Goal: Task Accomplishment & Management: Manage account settings

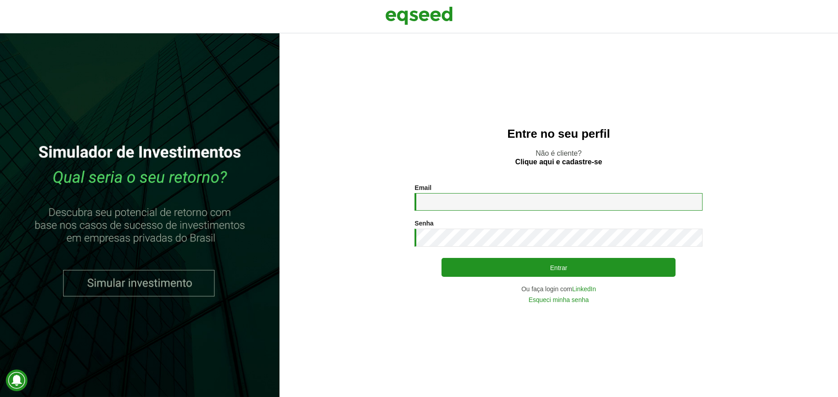
click at [440, 204] on input "Email *" at bounding box center [558, 202] width 288 height 18
type input "**********"
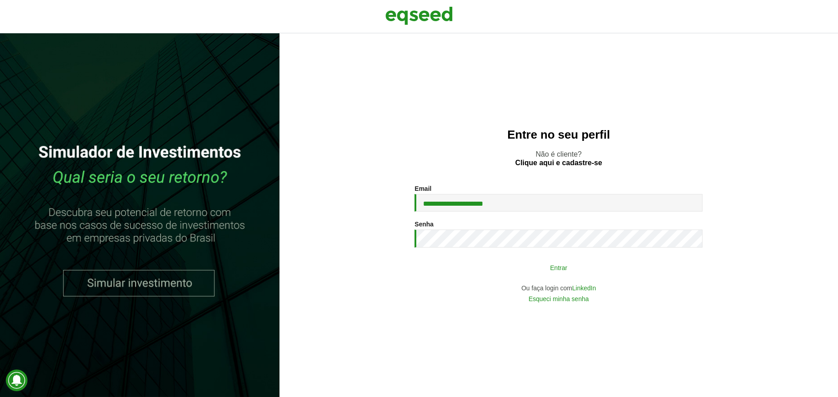
click at [541, 268] on button "Entrar" at bounding box center [558, 267] width 234 height 17
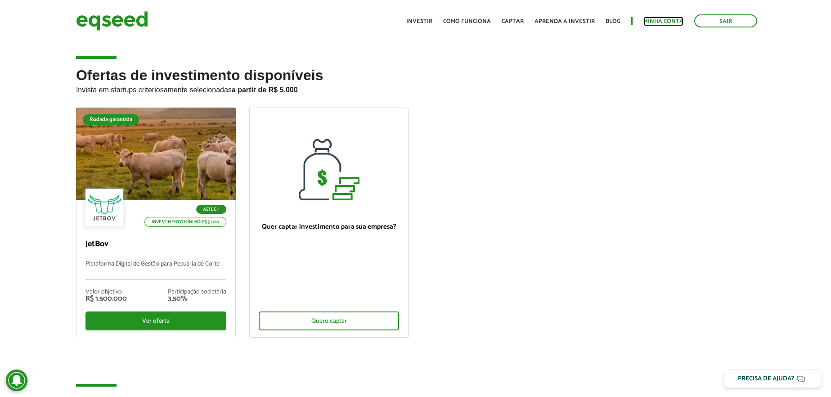
click at [672, 22] on link "Minha conta" at bounding box center [663, 21] width 40 height 6
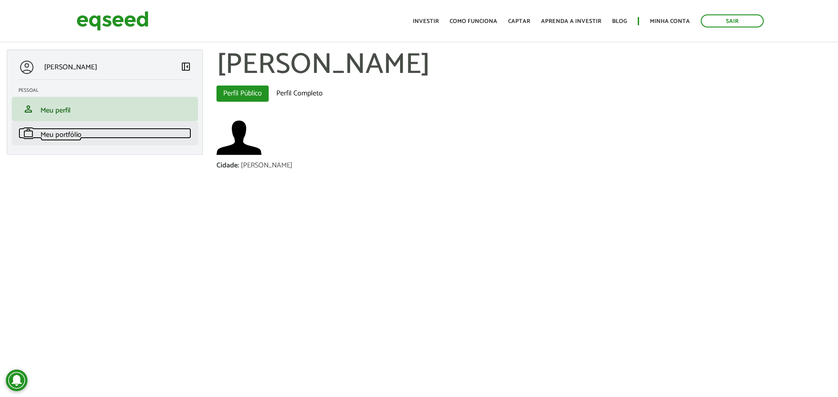
click at [64, 139] on span "Meu portfólio" at bounding box center [60, 135] width 41 height 12
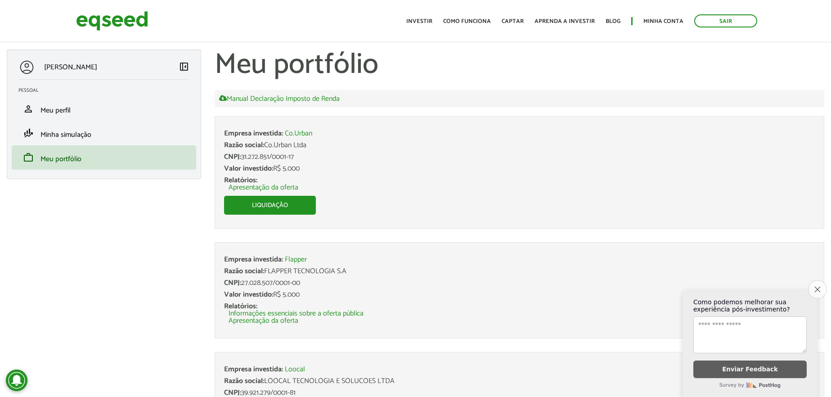
click at [814, 286] on icon "Close survey" at bounding box center [817, 289] width 6 height 6
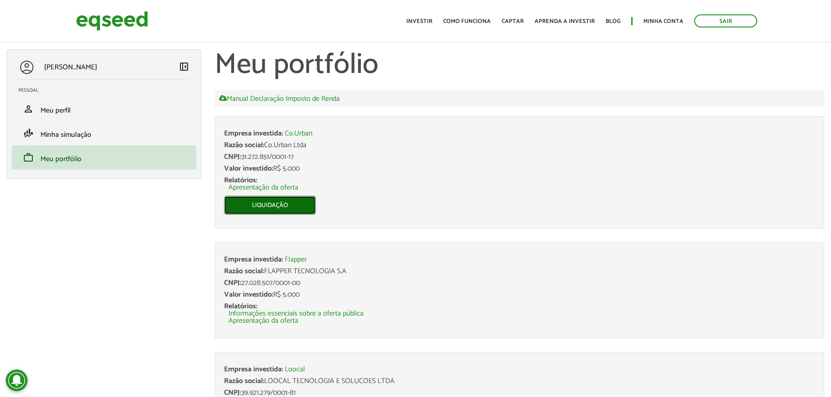
click at [311, 197] on link "Liquidação" at bounding box center [270, 205] width 92 height 19
